Goal: Information Seeking & Learning: Compare options

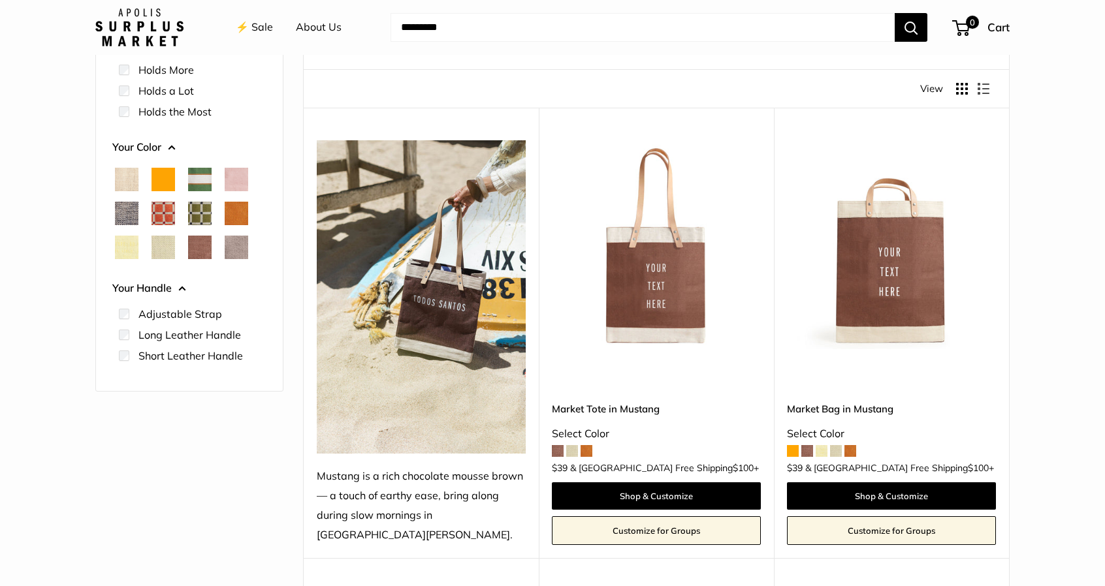
scroll to position [33, 0]
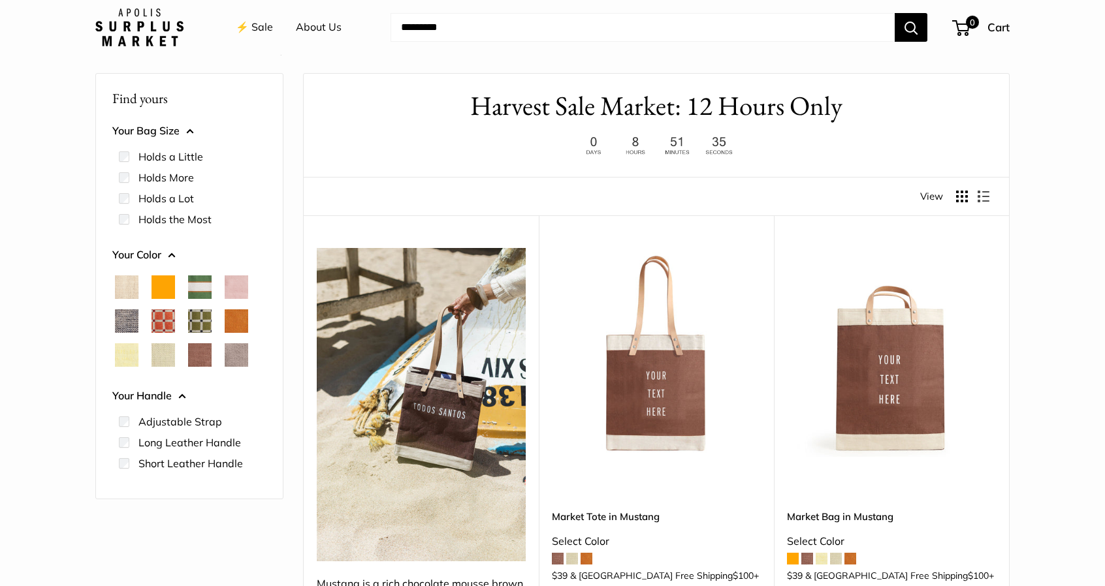
click at [123, 280] on span "Natural" at bounding box center [127, 288] width 24 height 24
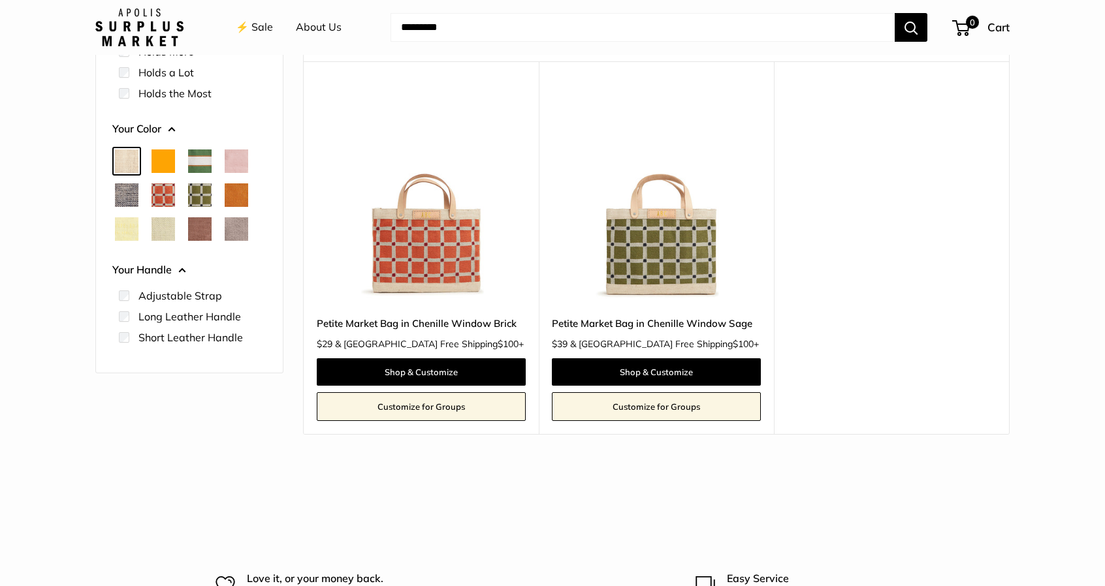
scroll to position [196, 0]
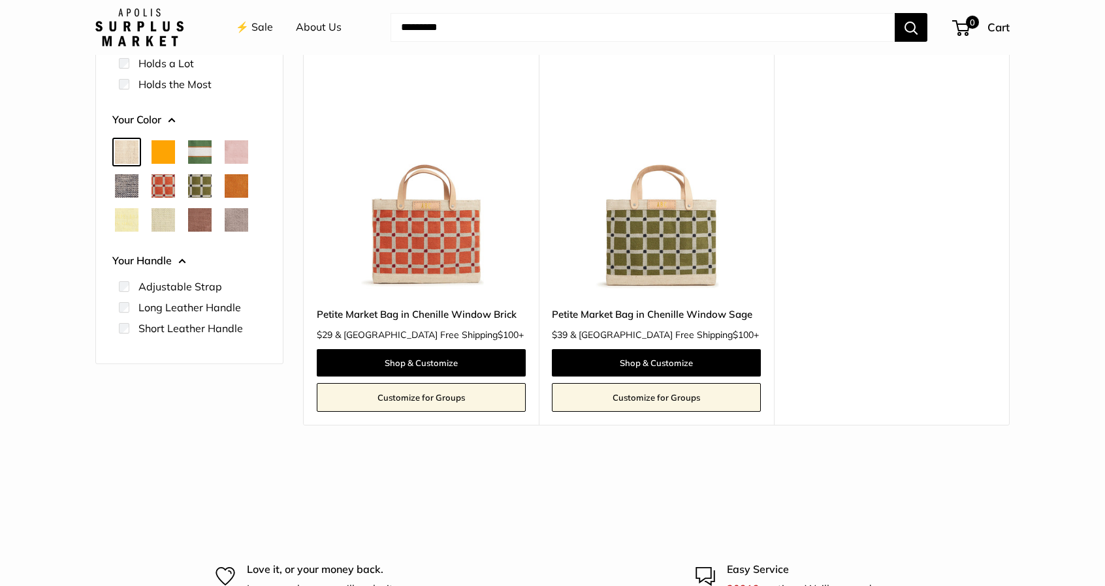
click at [165, 219] on span "Mint Sorbet" at bounding box center [163, 220] width 24 height 24
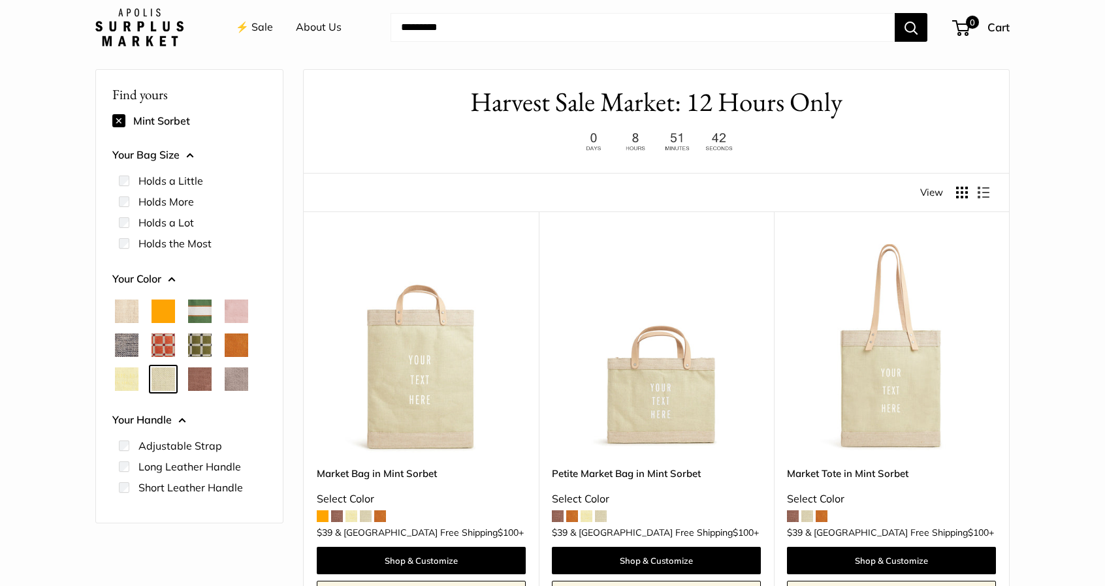
scroll to position [34, 0]
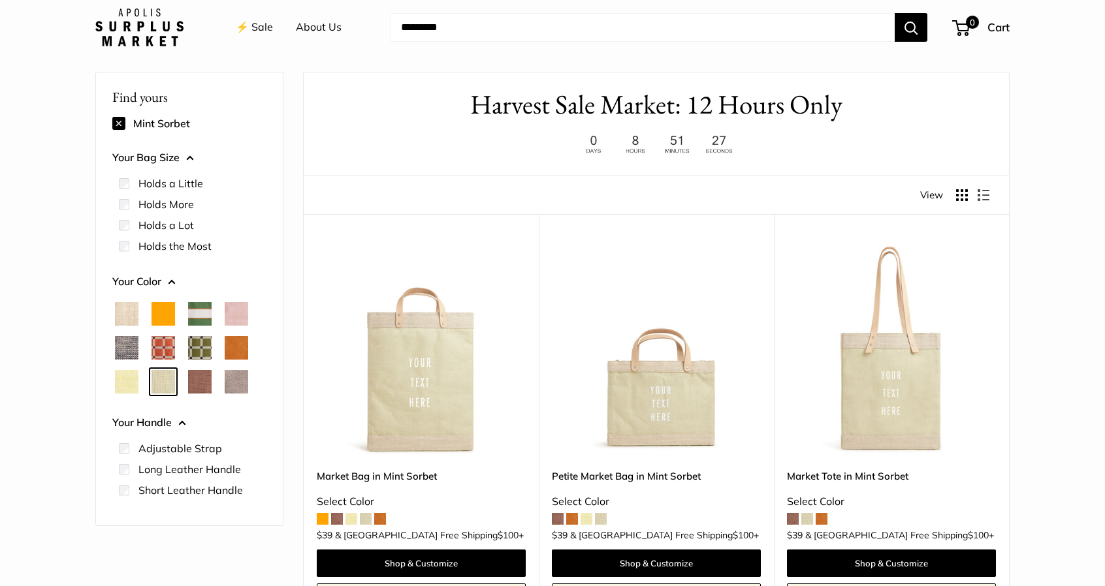
click at [232, 373] on span "Taupe" at bounding box center [237, 382] width 24 height 24
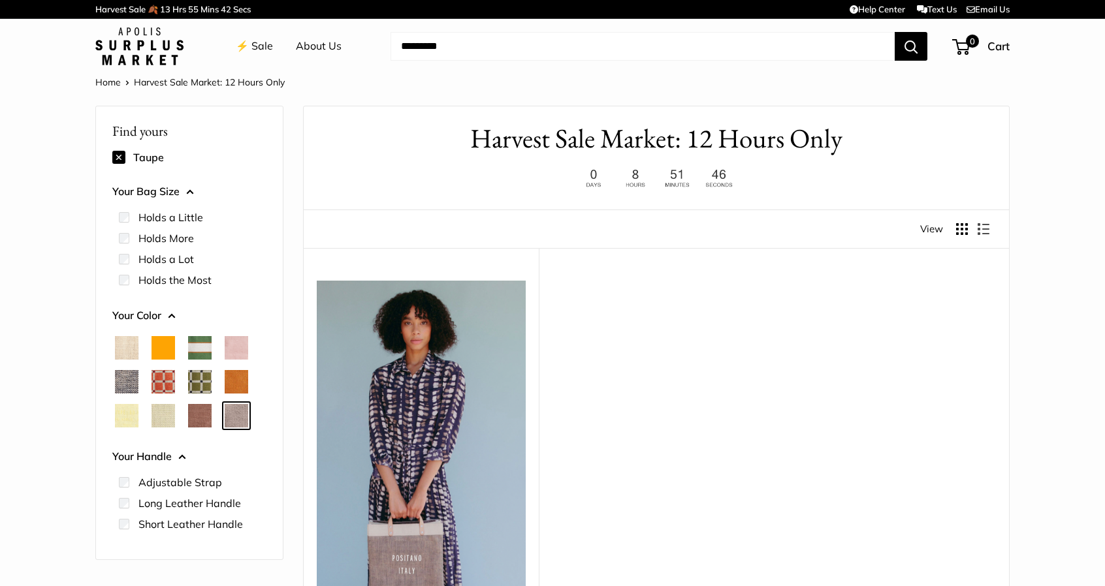
click at [118, 379] on span "Chambray" at bounding box center [127, 382] width 24 height 24
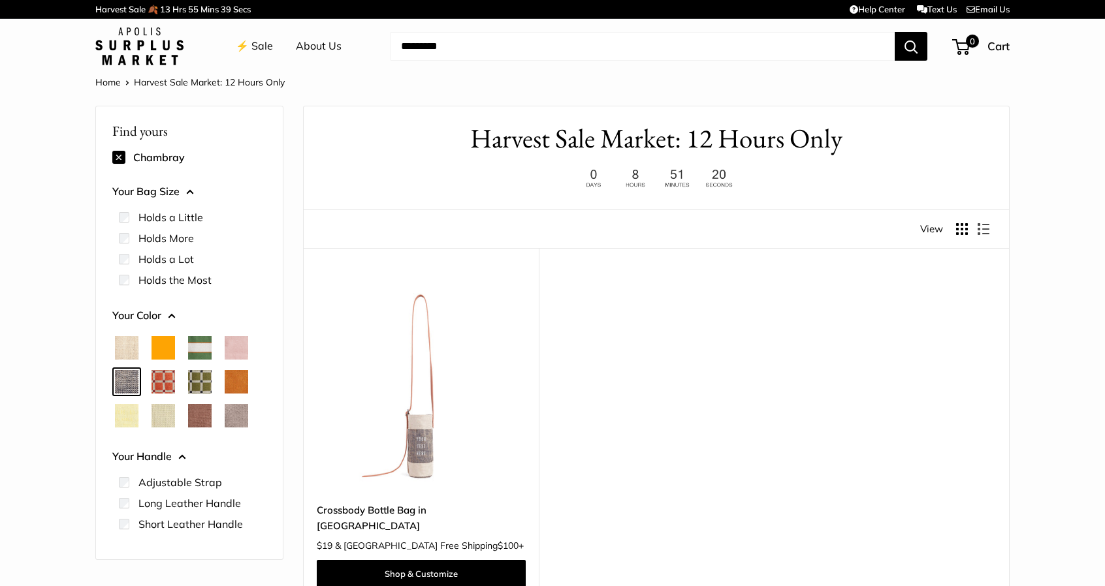
click at [123, 345] on span "Natural" at bounding box center [127, 348] width 24 height 24
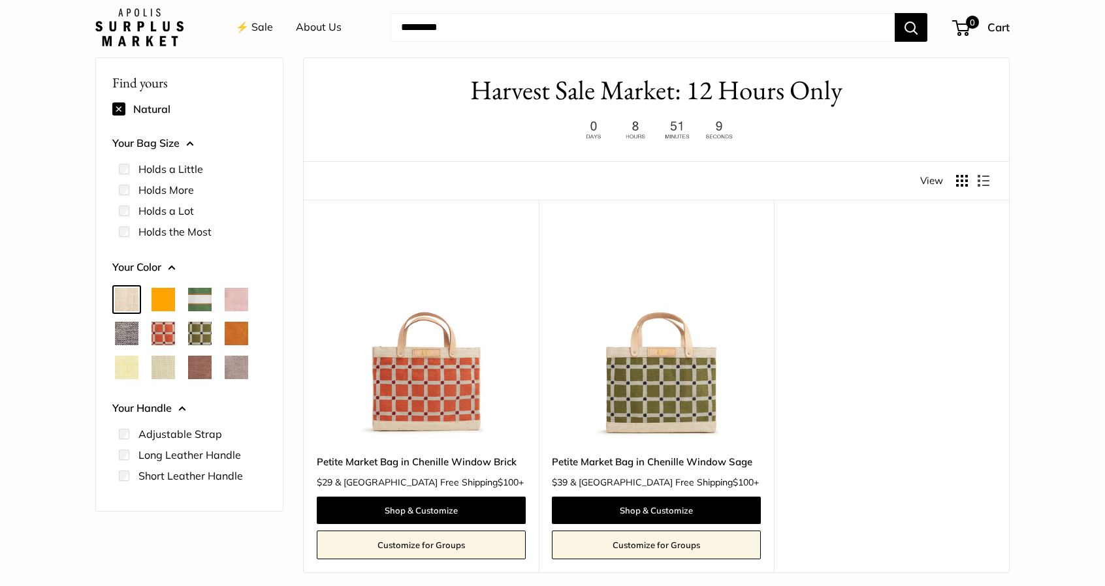
scroll to position [49, 0]
click at [194, 294] on span "Court Green" at bounding box center [200, 299] width 24 height 24
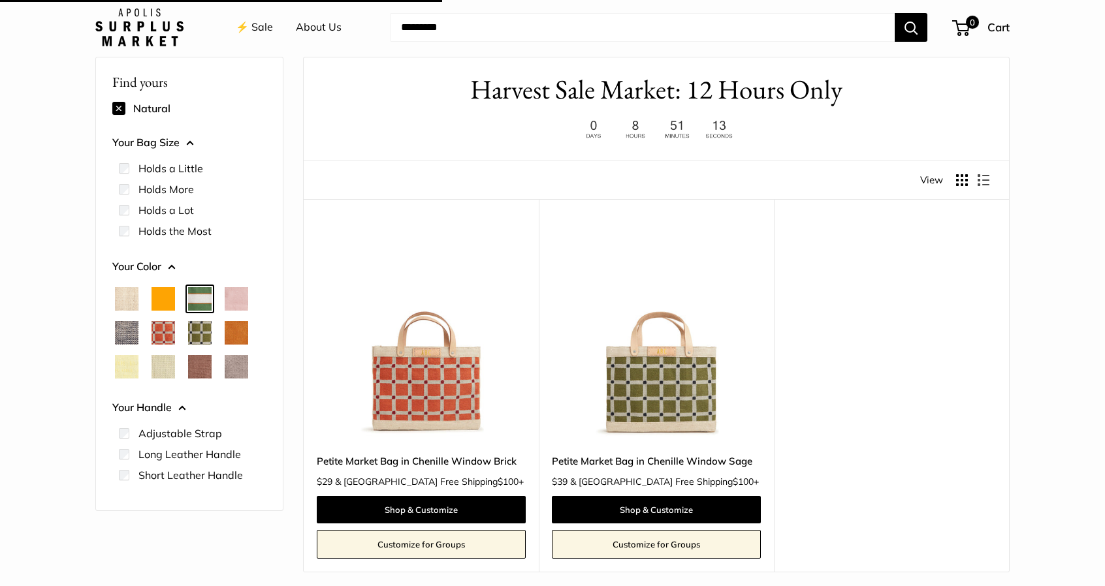
scroll to position [34, 0]
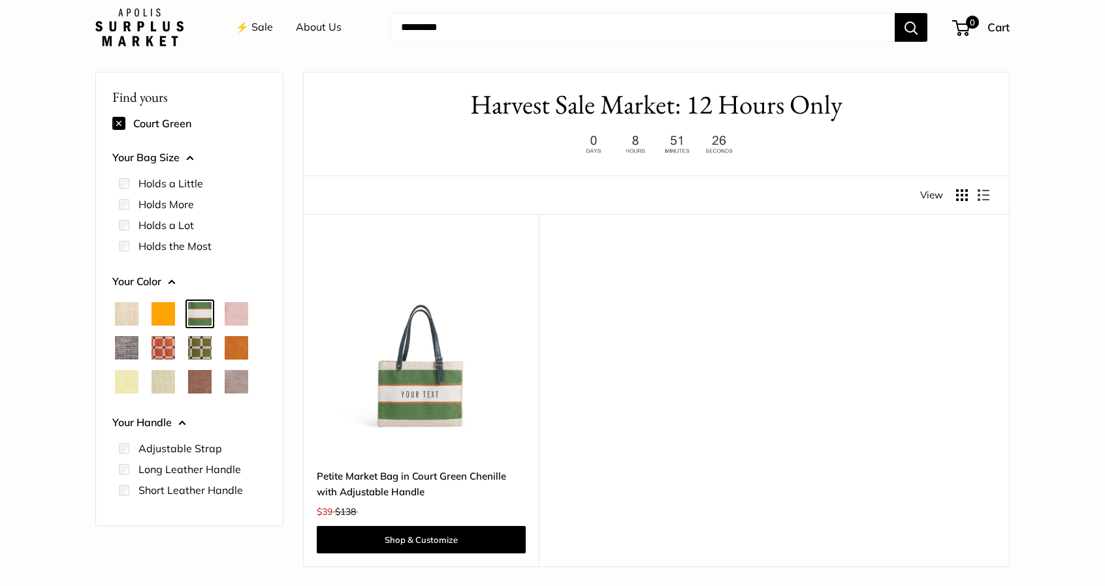
click at [159, 308] on span "Orange" at bounding box center [163, 314] width 24 height 24
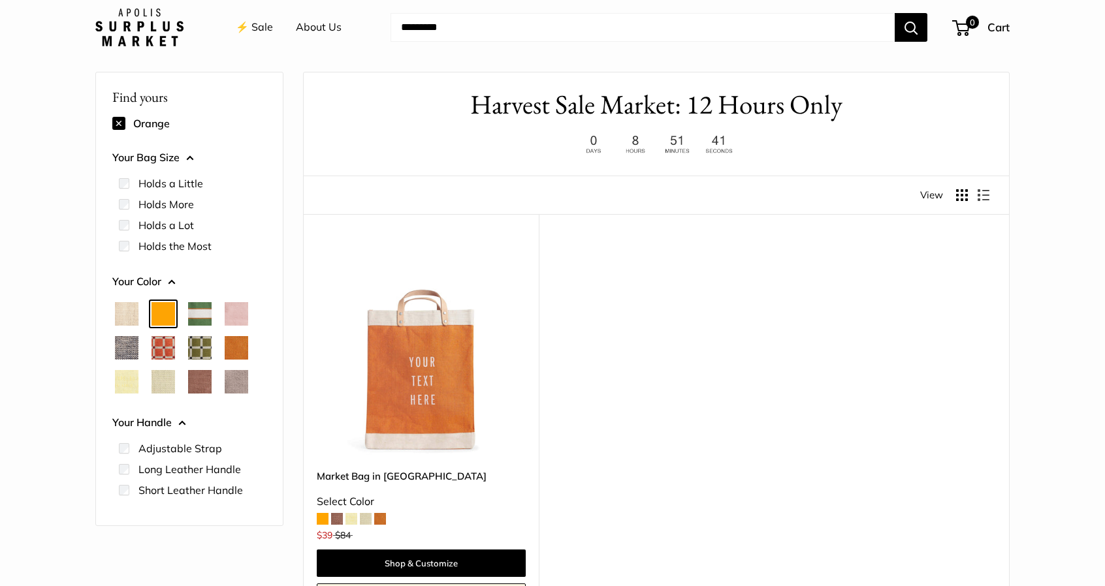
click at [238, 317] on span "Blush" at bounding box center [237, 314] width 24 height 24
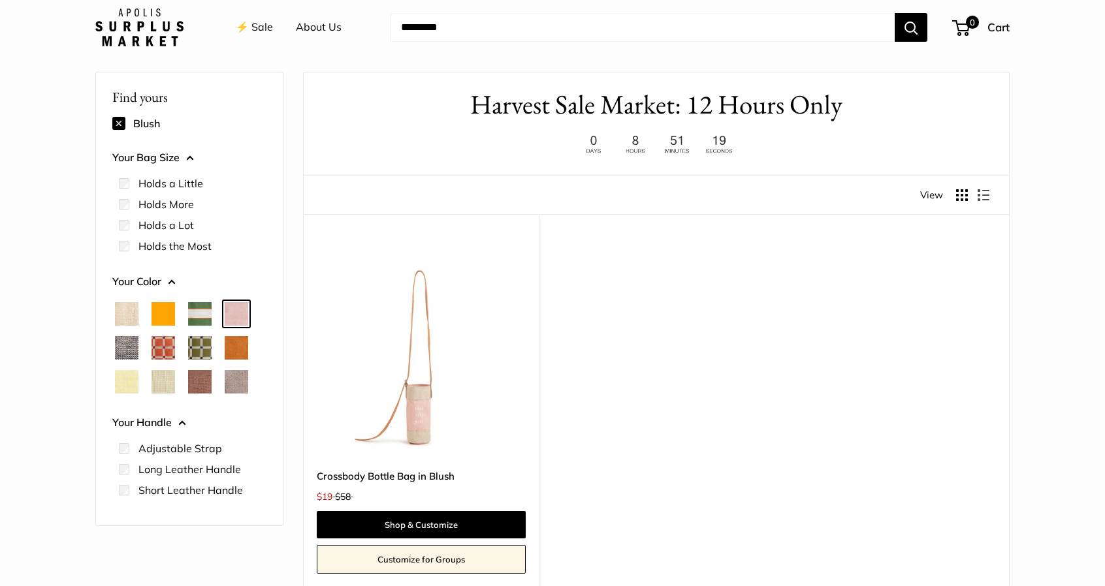
click at [162, 388] on span "Mint Sorbet" at bounding box center [163, 382] width 24 height 24
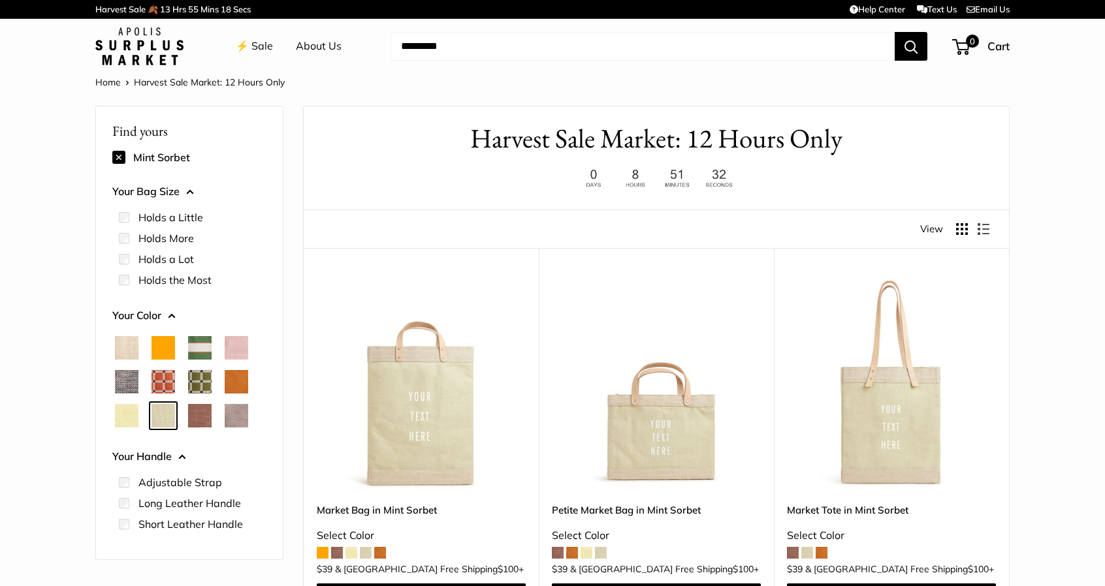
click at [115, 157] on button at bounding box center [118, 157] width 13 height 13
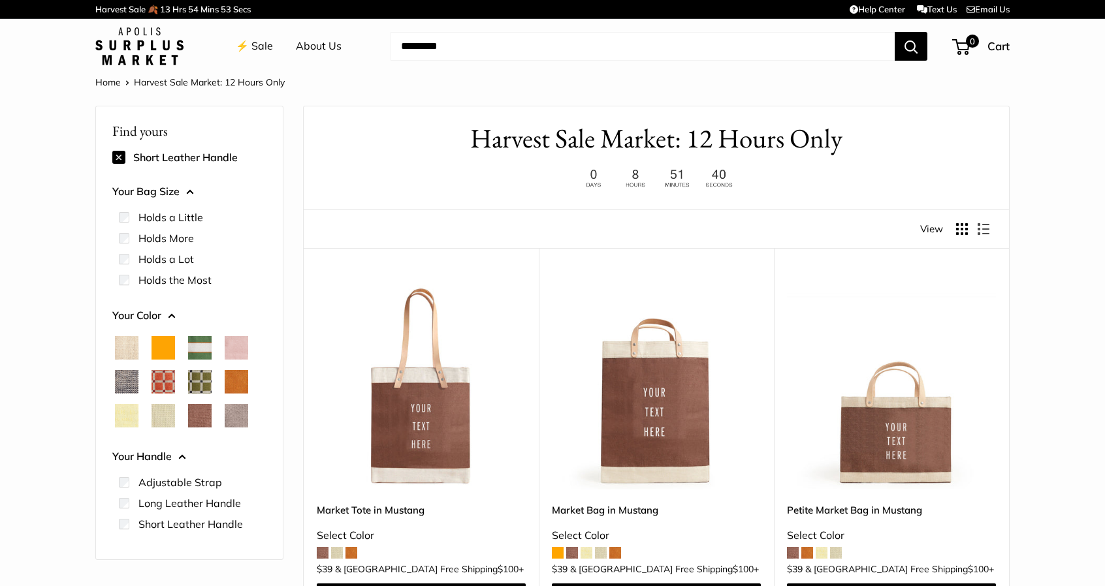
click at [0, 0] on img at bounding box center [0, 0] width 0 height 0
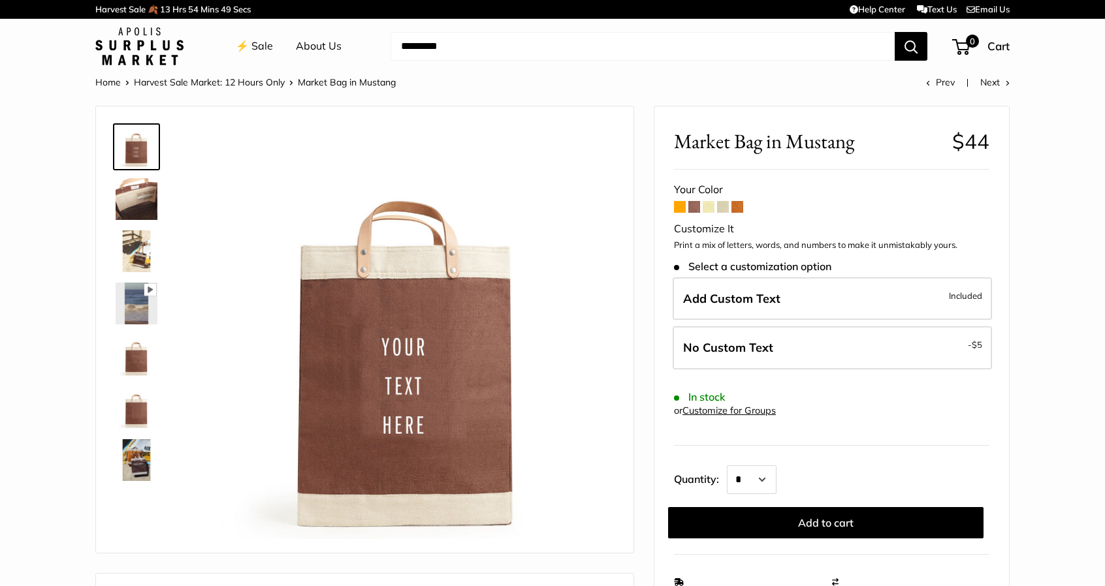
click at [675, 204] on span at bounding box center [680, 207] width 12 height 12
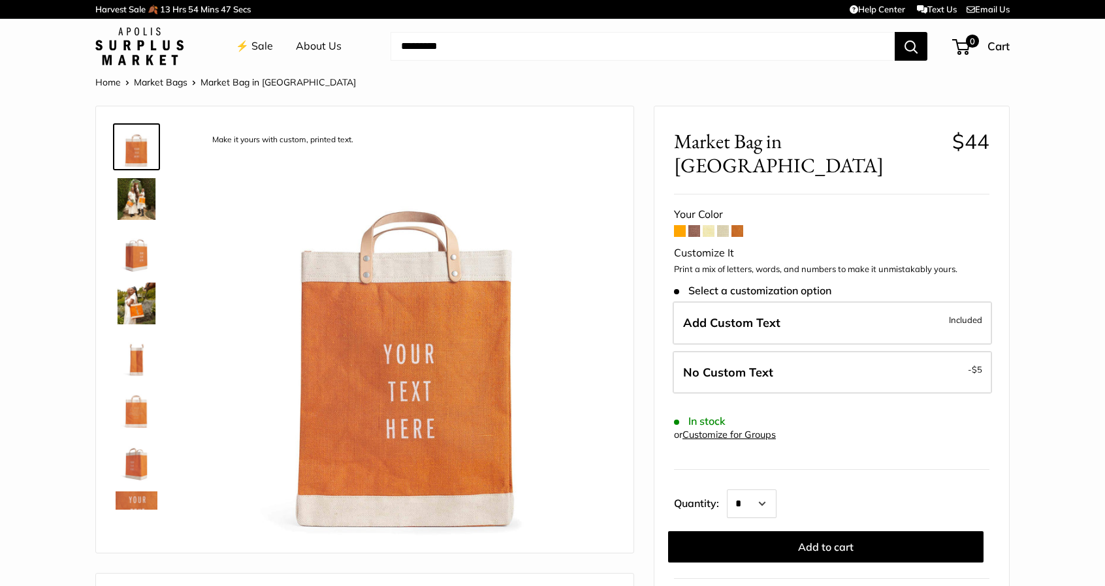
click at [688, 225] on span at bounding box center [694, 231] width 12 height 12
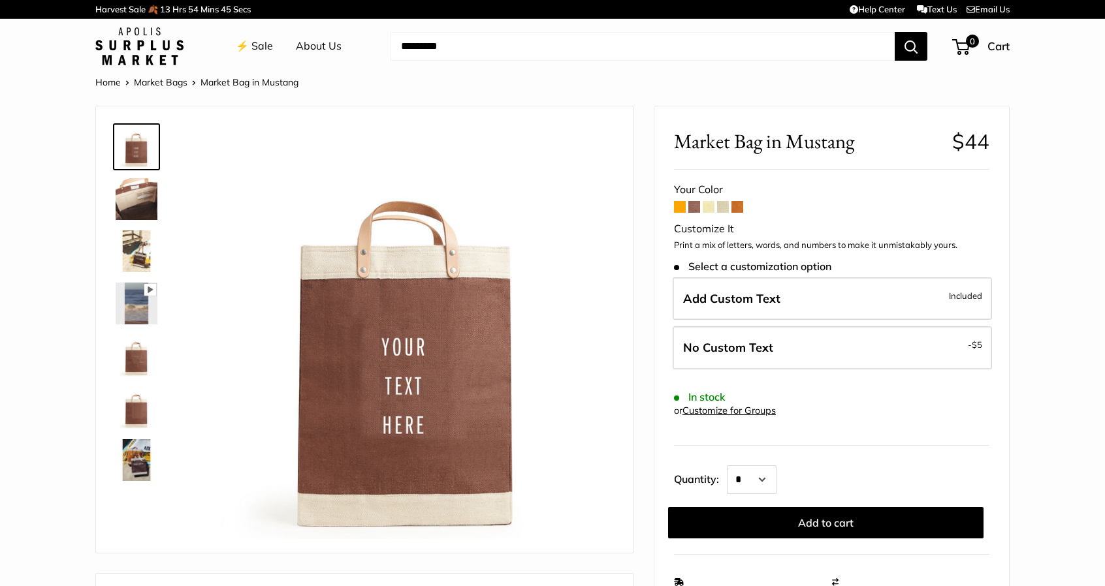
click at [707, 205] on span at bounding box center [709, 207] width 12 height 12
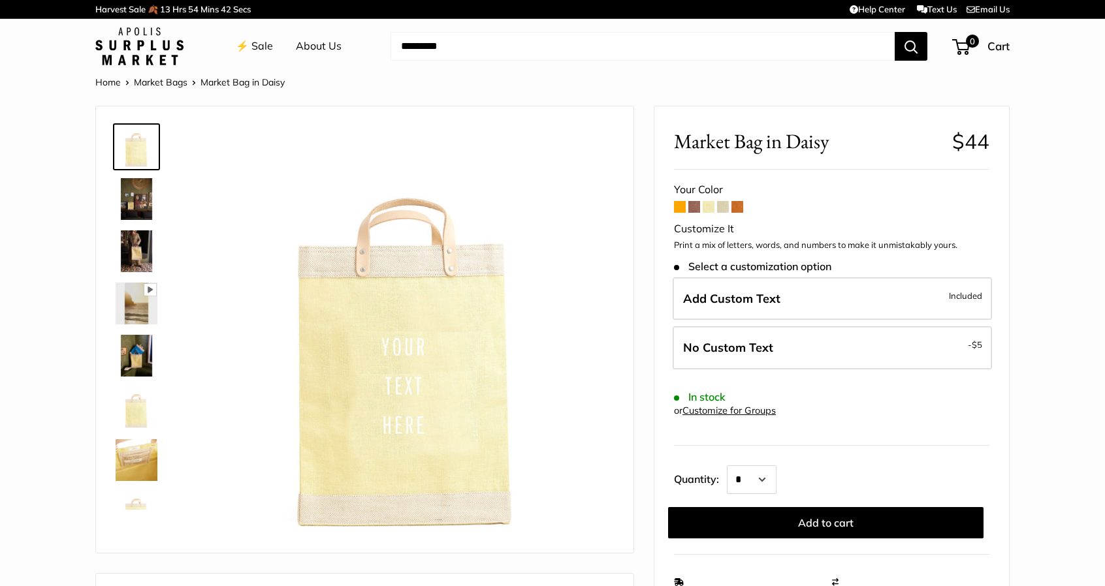
click at [727, 208] on span at bounding box center [723, 207] width 12 height 12
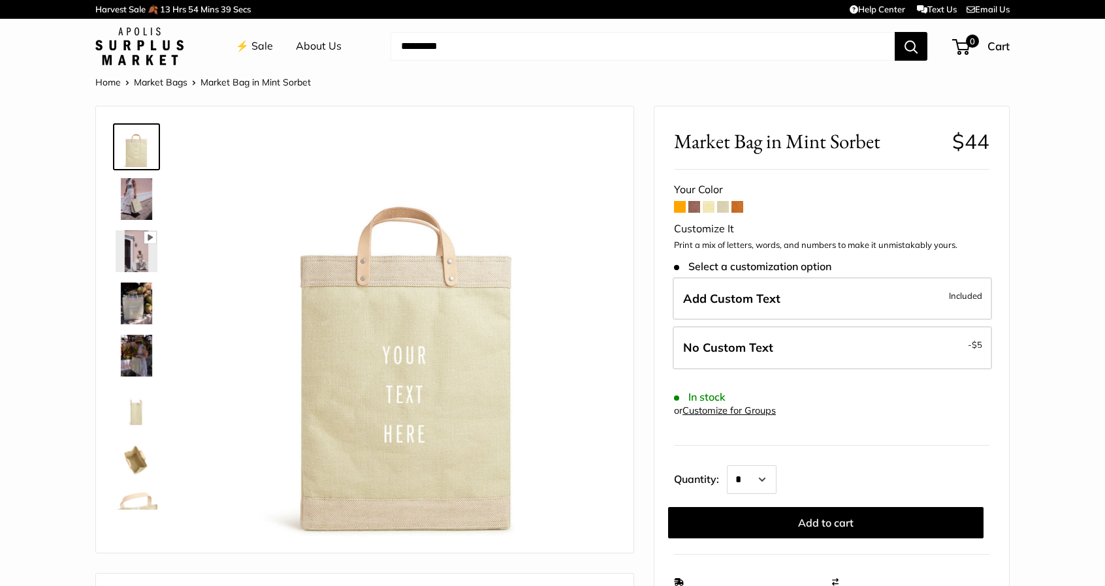
click at [737, 208] on span at bounding box center [737, 207] width 12 height 12
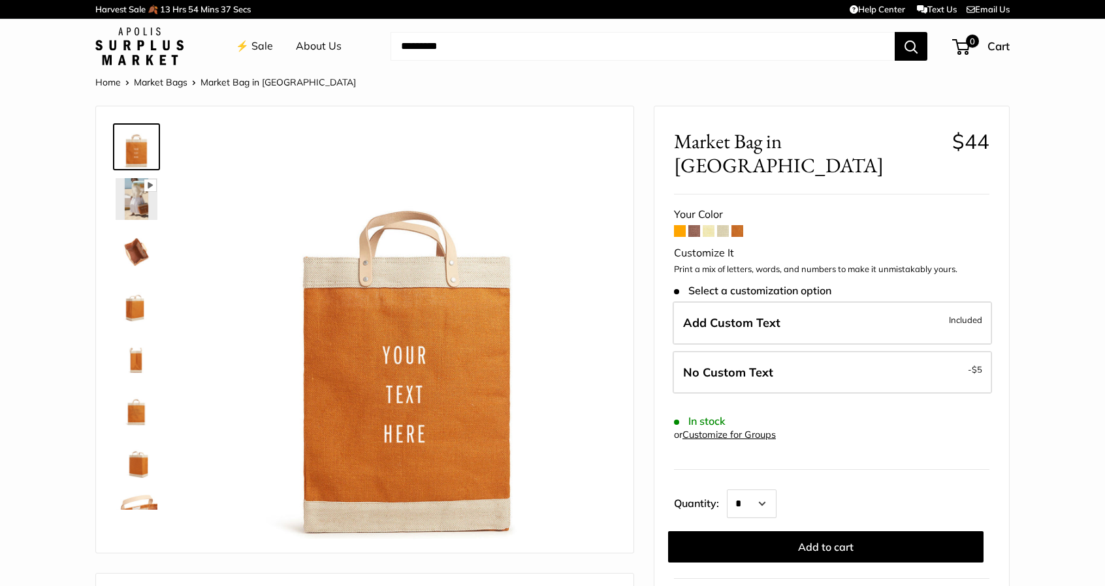
click at [682, 225] on span at bounding box center [680, 231] width 12 height 12
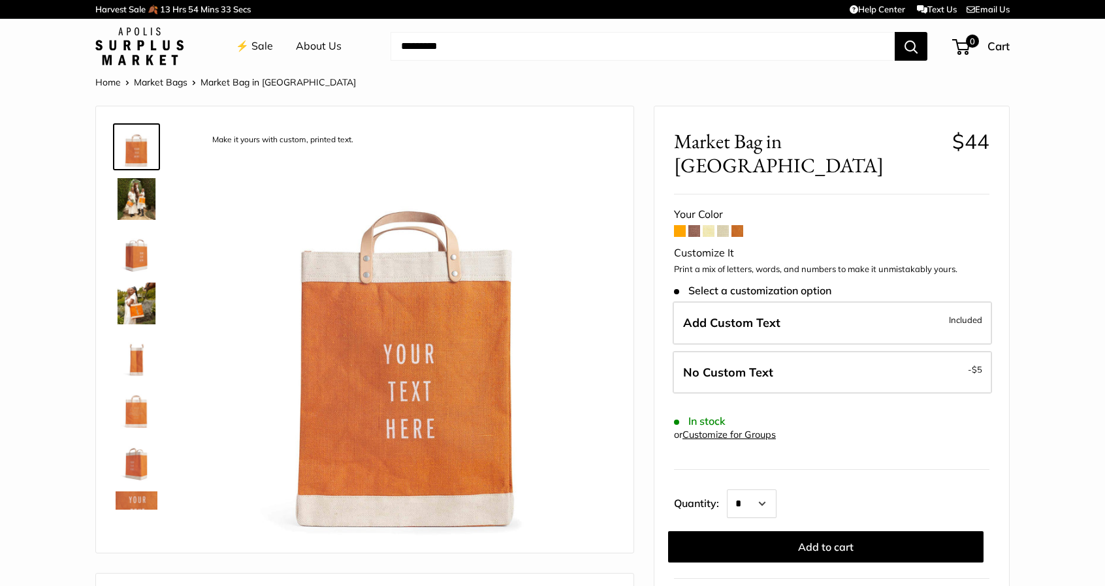
click at [691, 225] on span at bounding box center [694, 231] width 12 height 12
